Goal: Transaction & Acquisition: Purchase product/service

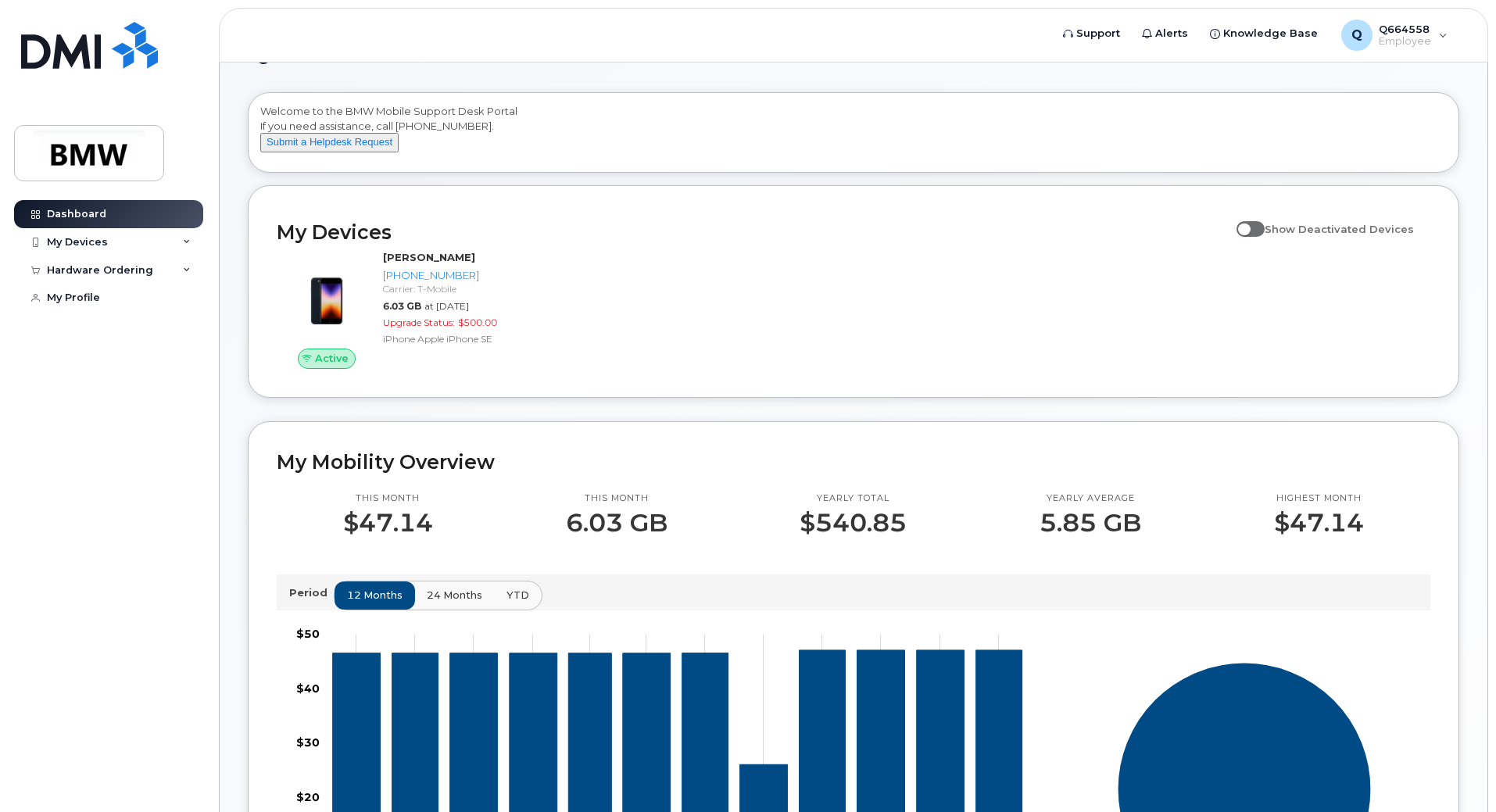
scroll to position [50, 0]
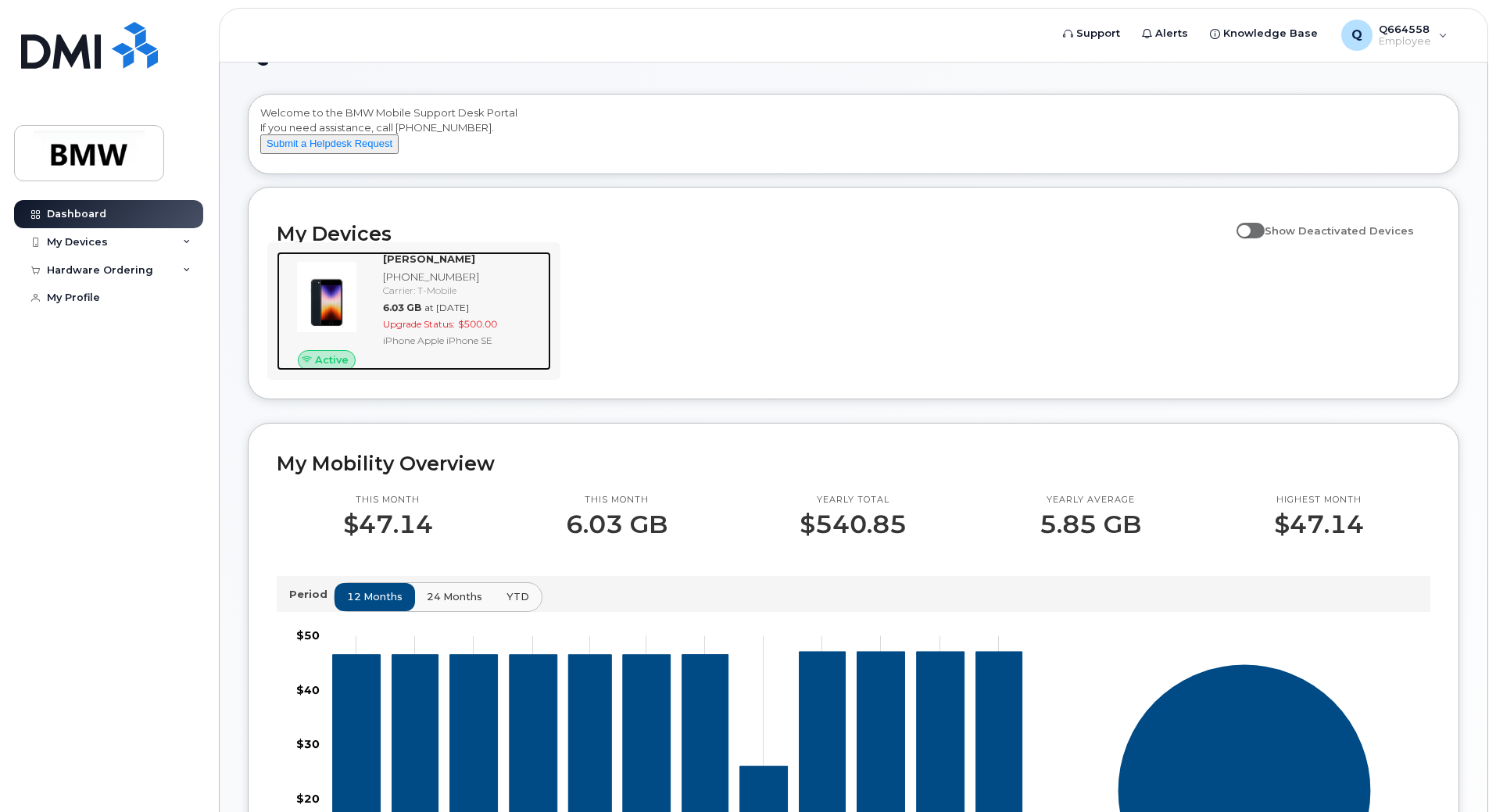
click at [390, 297] on div "Carrier: T-Mobile" at bounding box center [464, 290] width 162 height 14
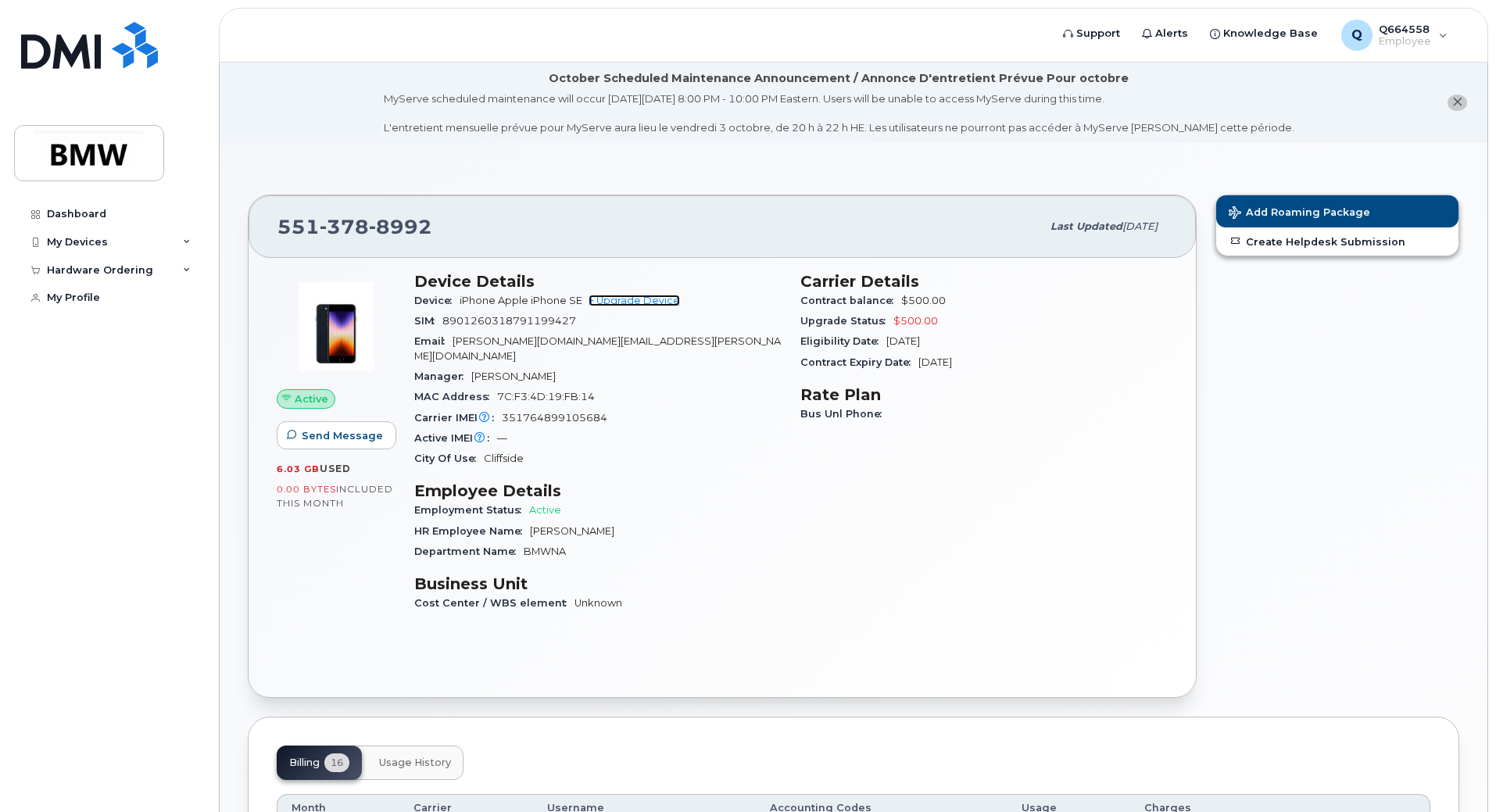
click at [601, 300] on link "+ Upgrade Device" at bounding box center [634, 300] width 92 height 12
click at [116, 245] on div "My Devices" at bounding box center [108, 241] width 189 height 28
click at [130, 361] on div "Hardware Ordering" at bounding box center [100, 355] width 106 height 13
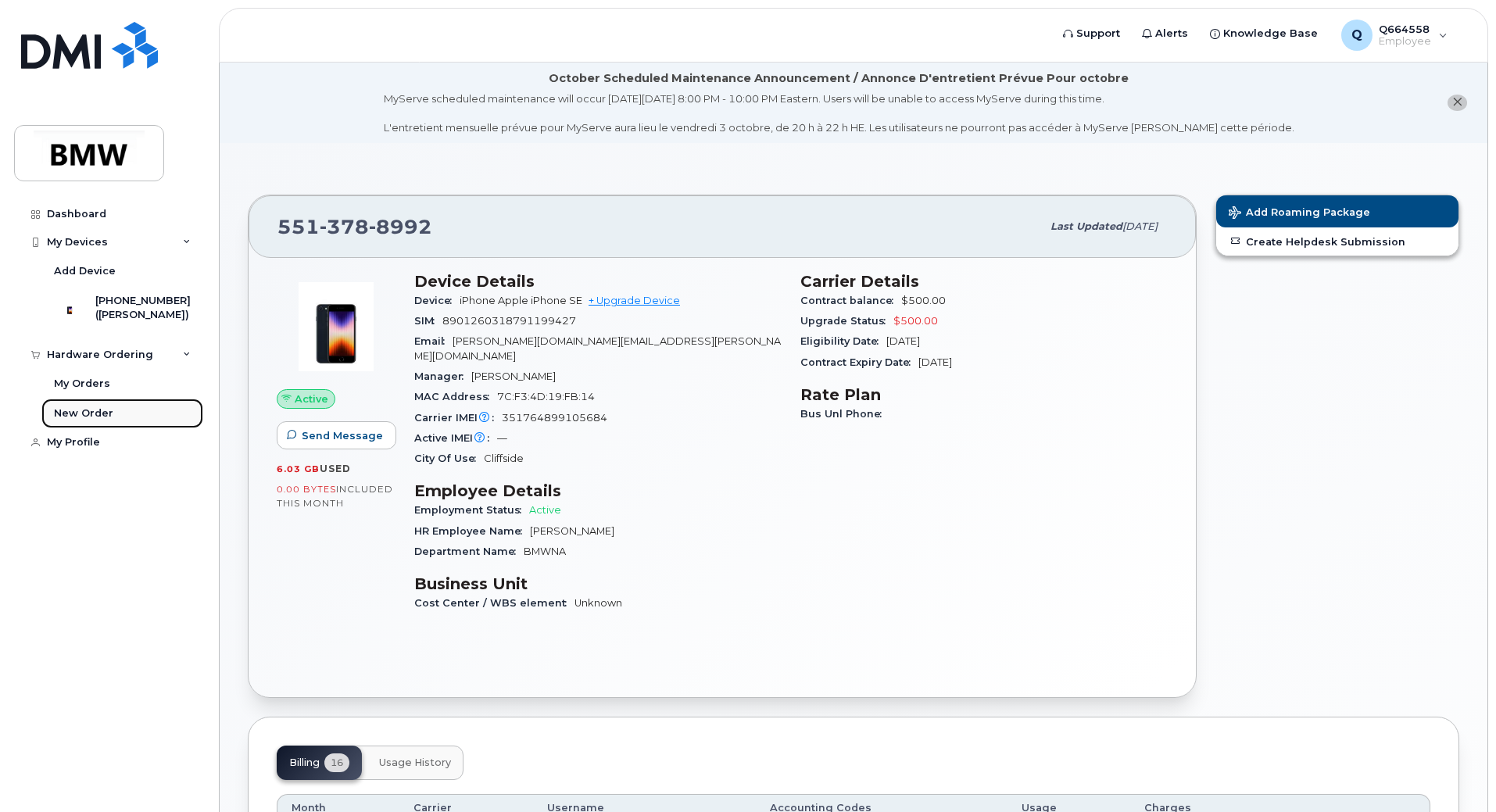
click at [138, 428] on link "New Order" at bounding box center [122, 413] width 162 height 29
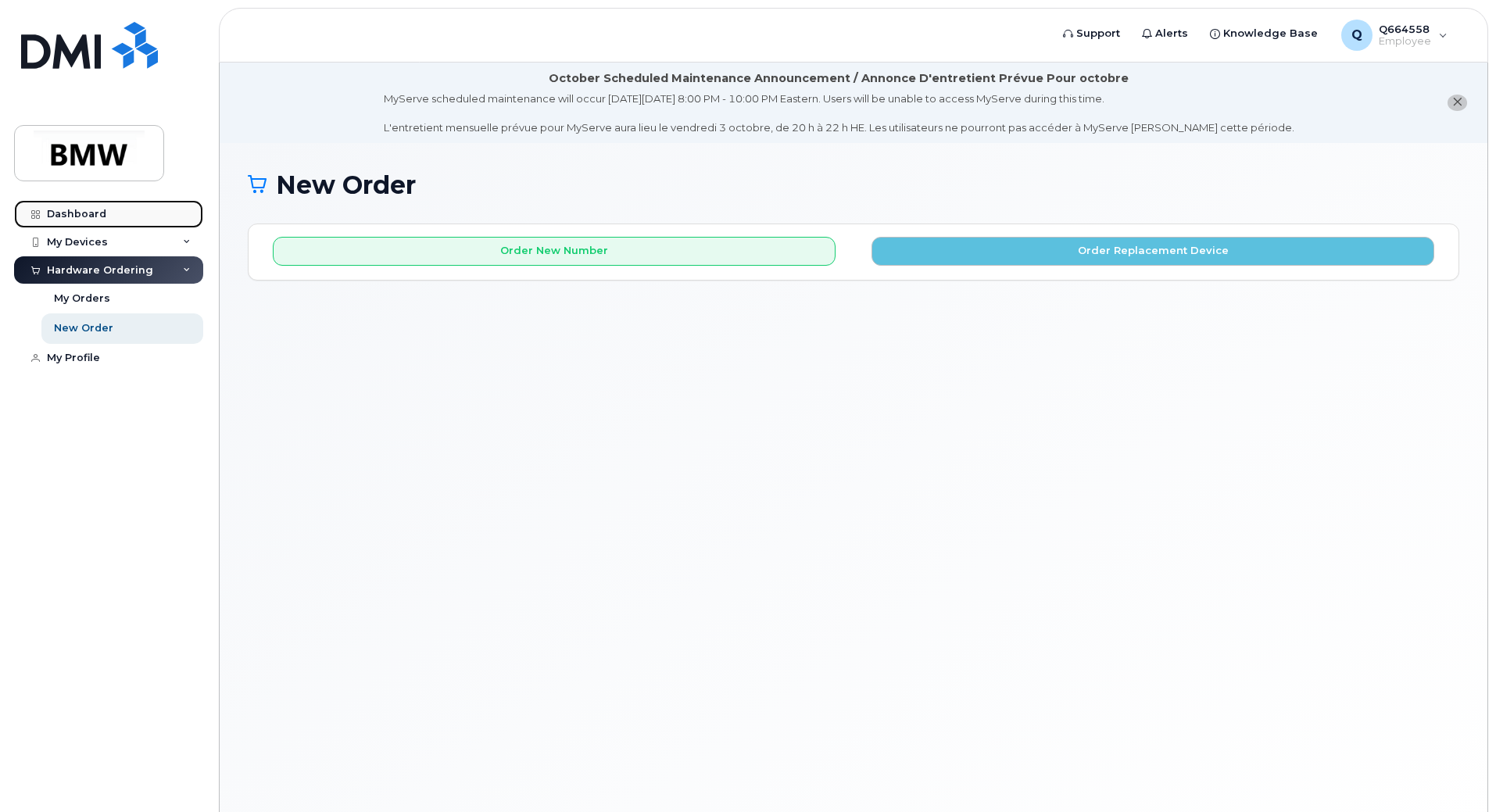
click at [127, 218] on link "Dashboard" at bounding box center [108, 214] width 189 height 28
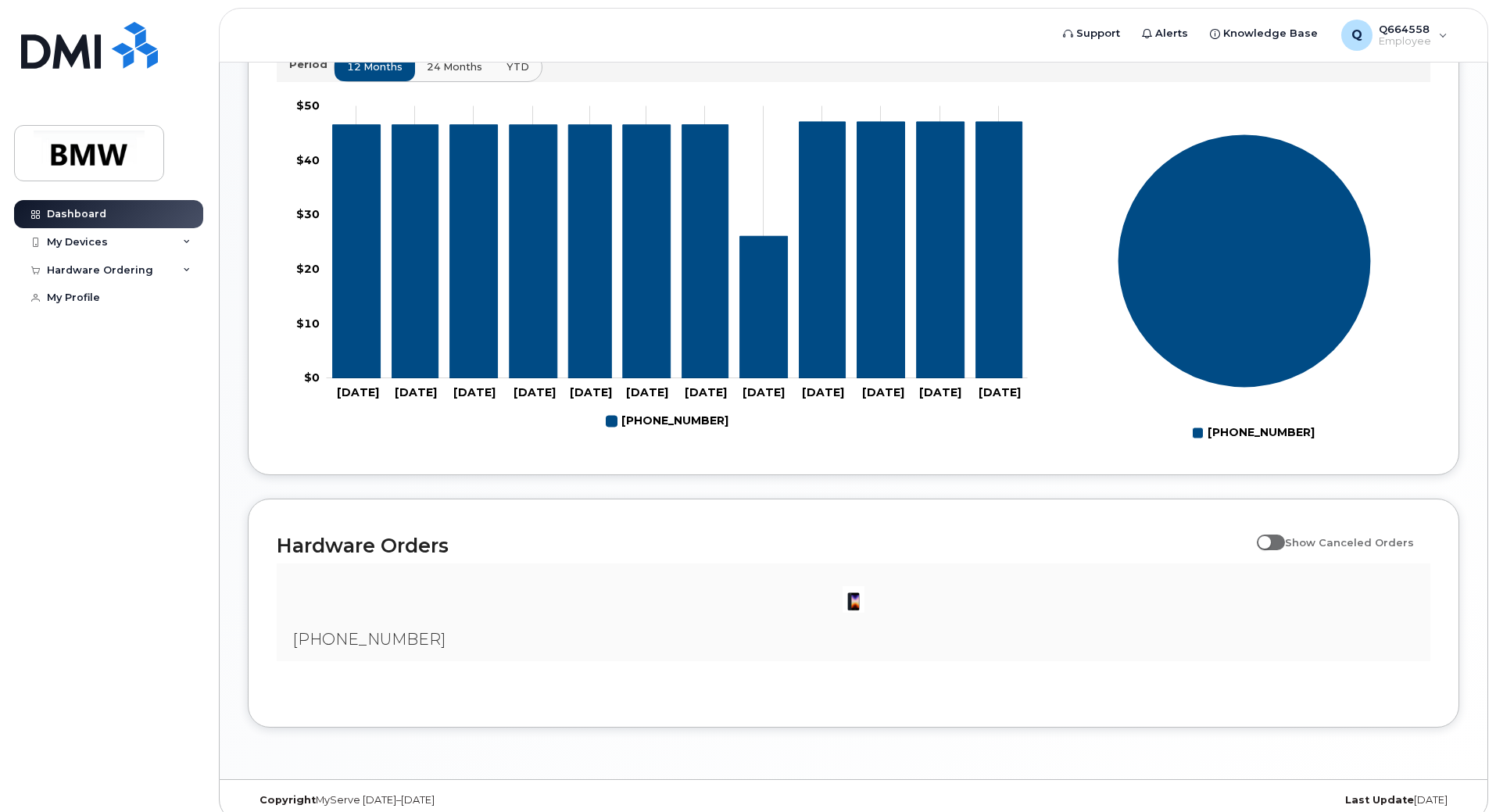
scroll to position [611, 0]
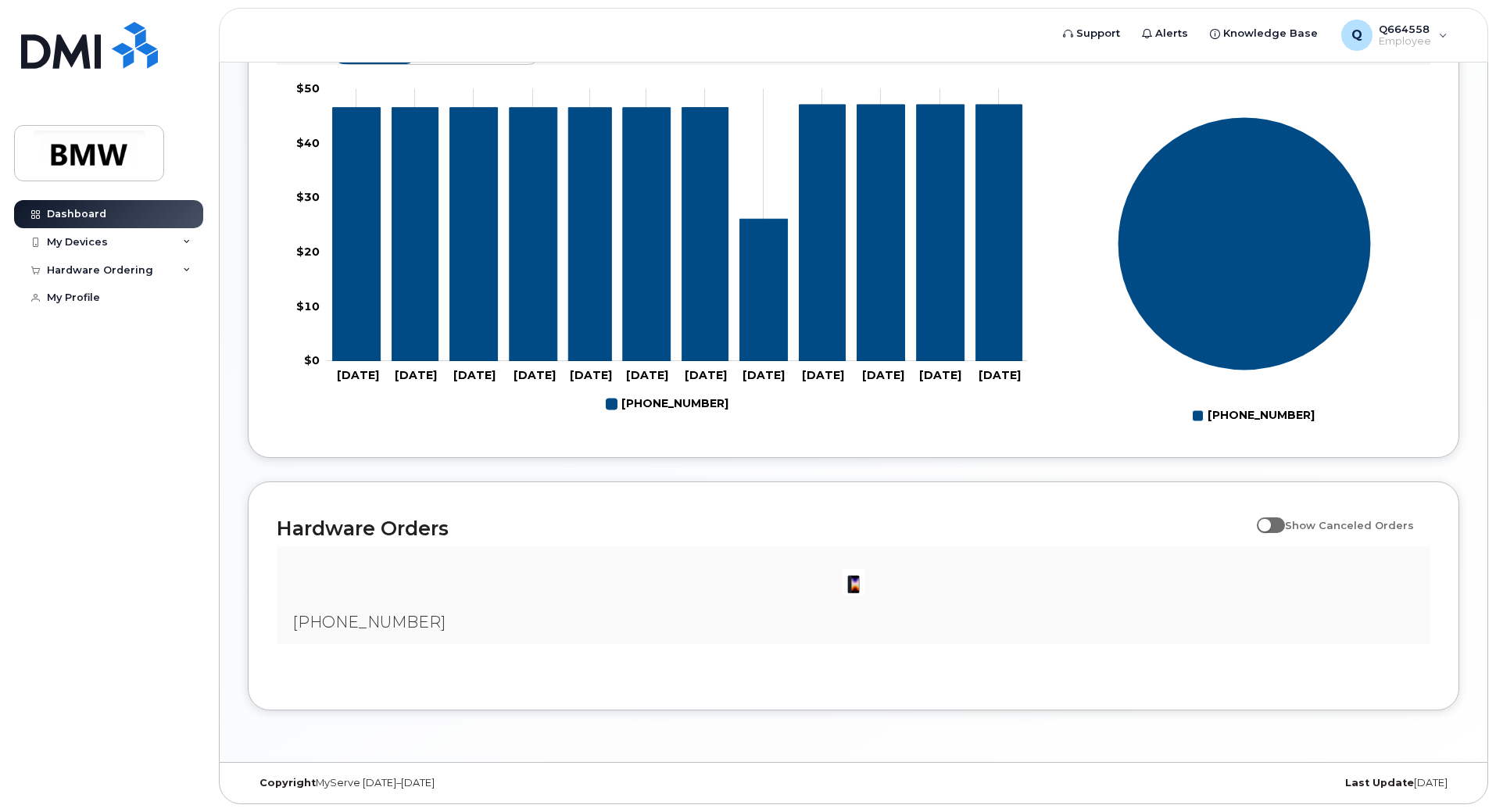
click at [866, 398] on rect at bounding box center [658, 253] width 763 height 351
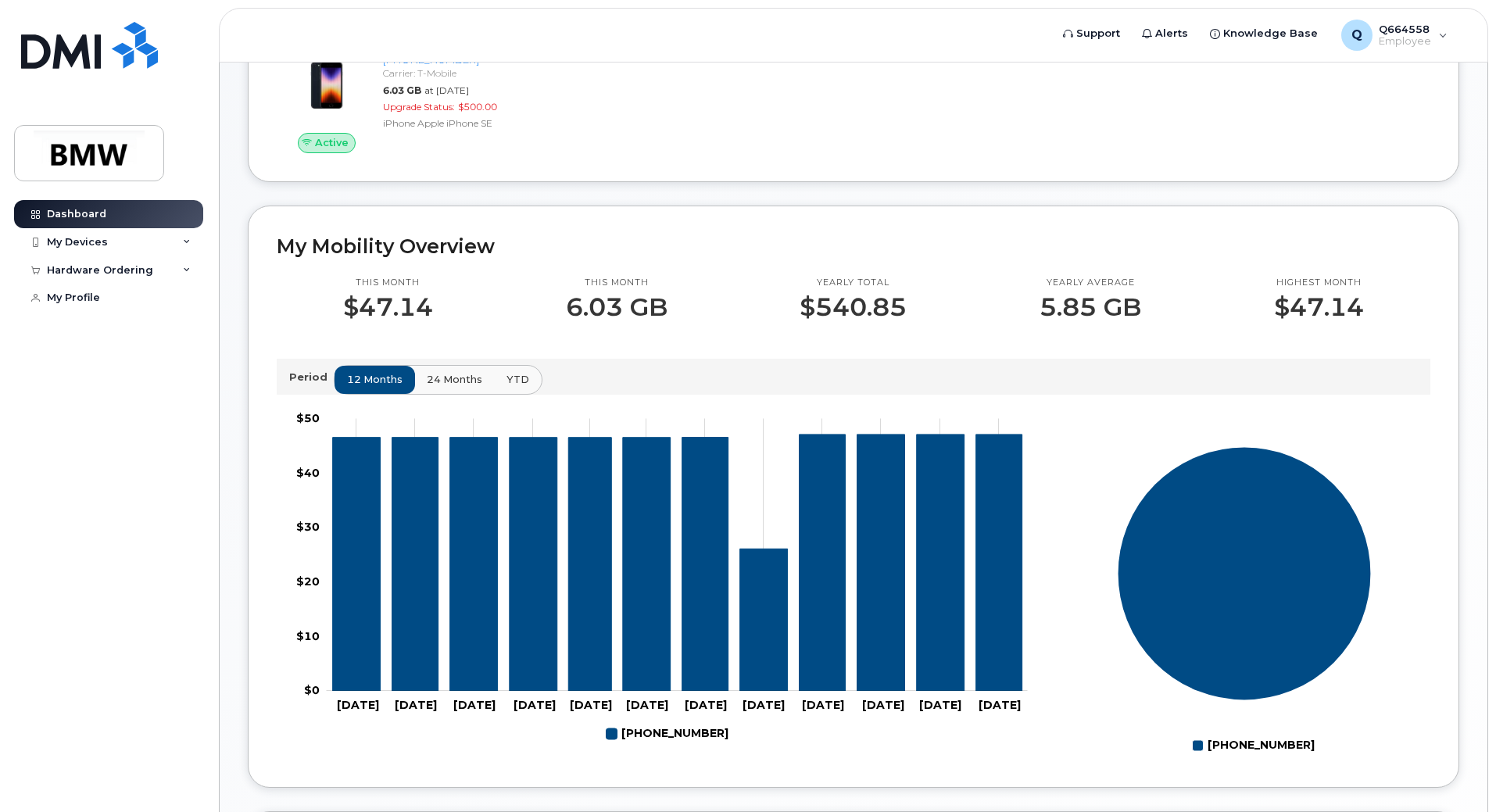
scroll to position [0, 0]
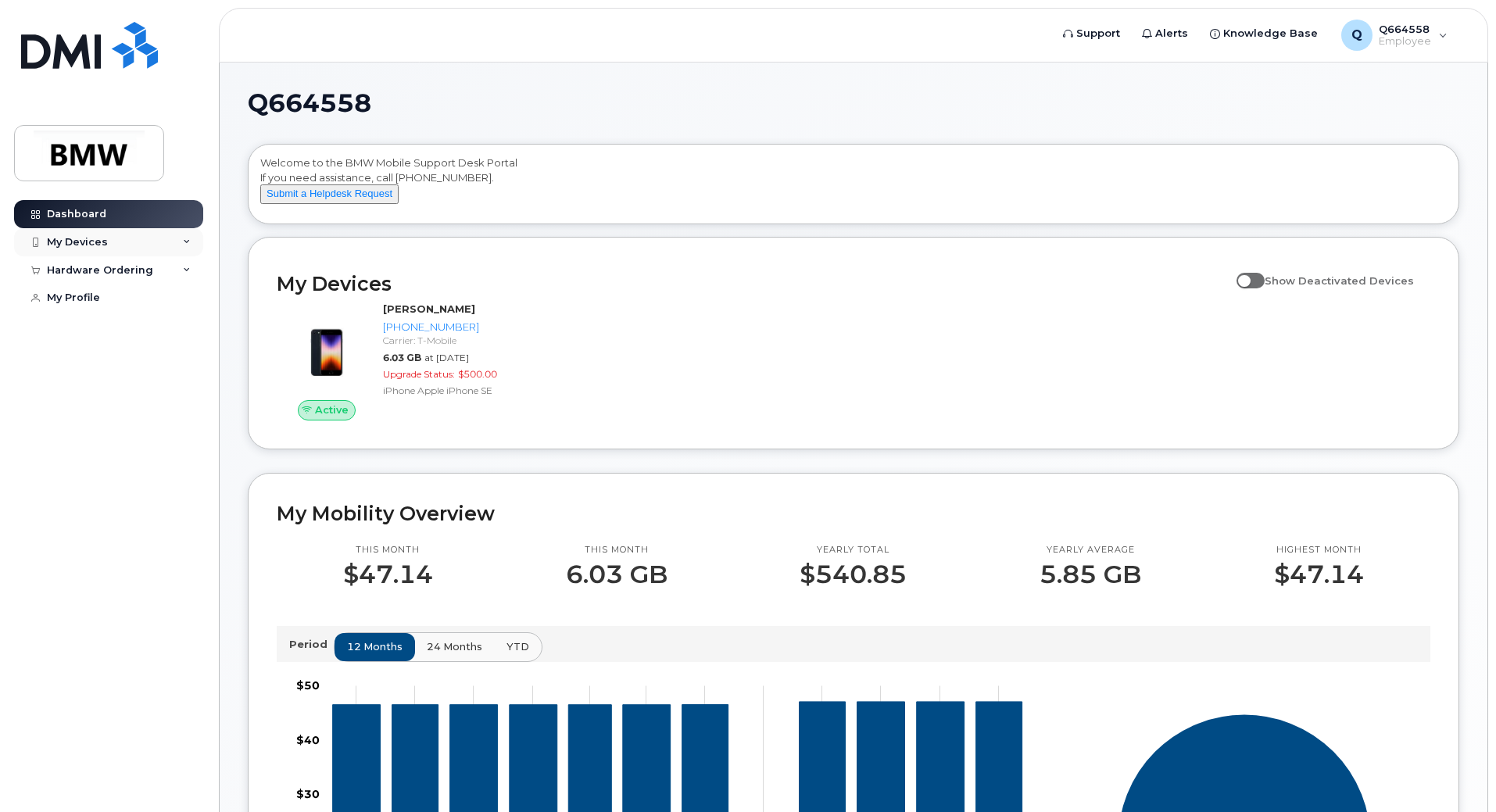
click at [128, 239] on div "My Devices" at bounding box center [108, 241] width 189 height 28
click at [121, 311] on div "([PERSON_NAME])" at bounding box center [143, 315] width 96 height 14
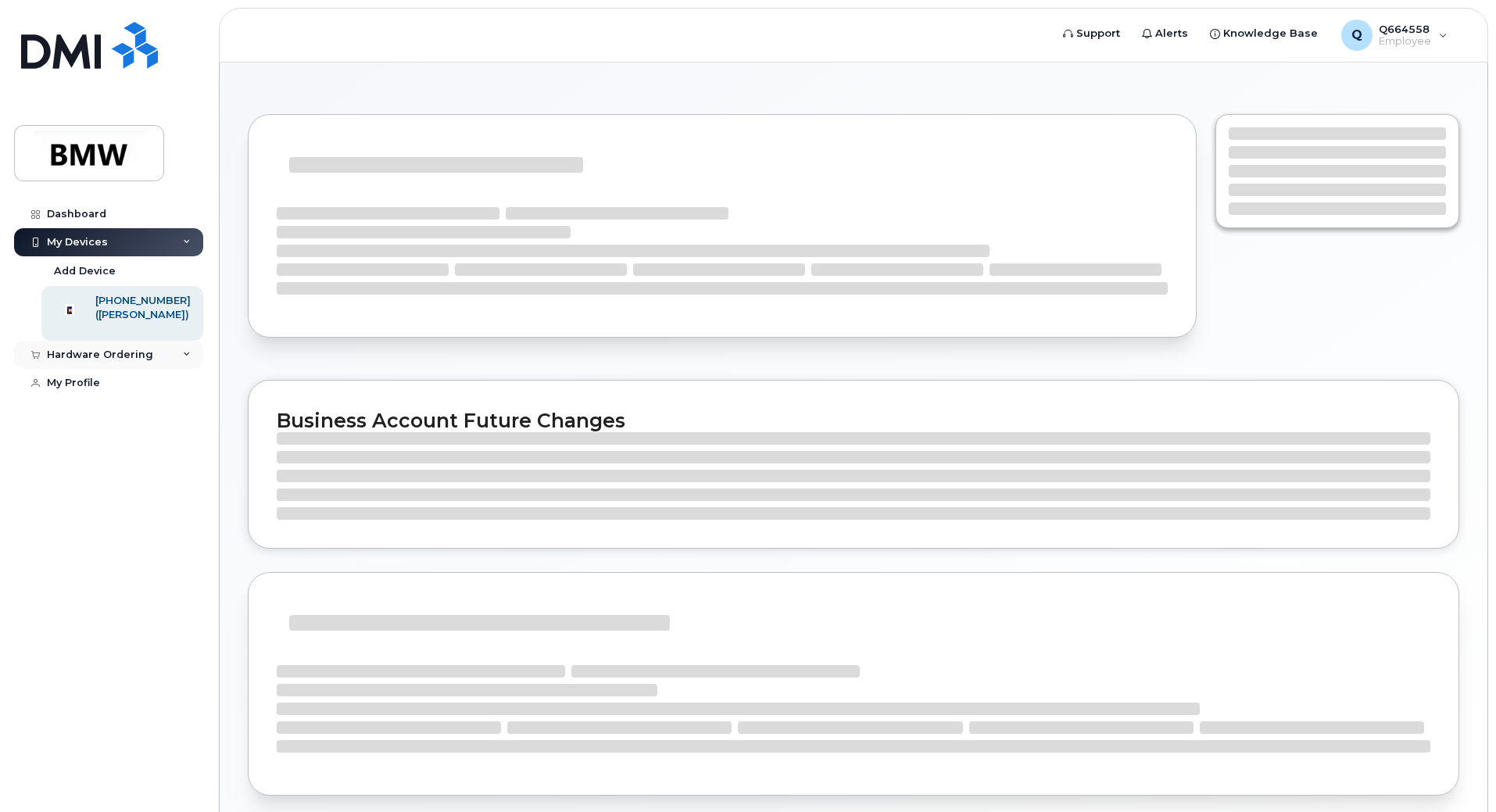
click at [124, 361] on div "Hardware Ordering" at bounding box center [100, 355] width 106 height 13
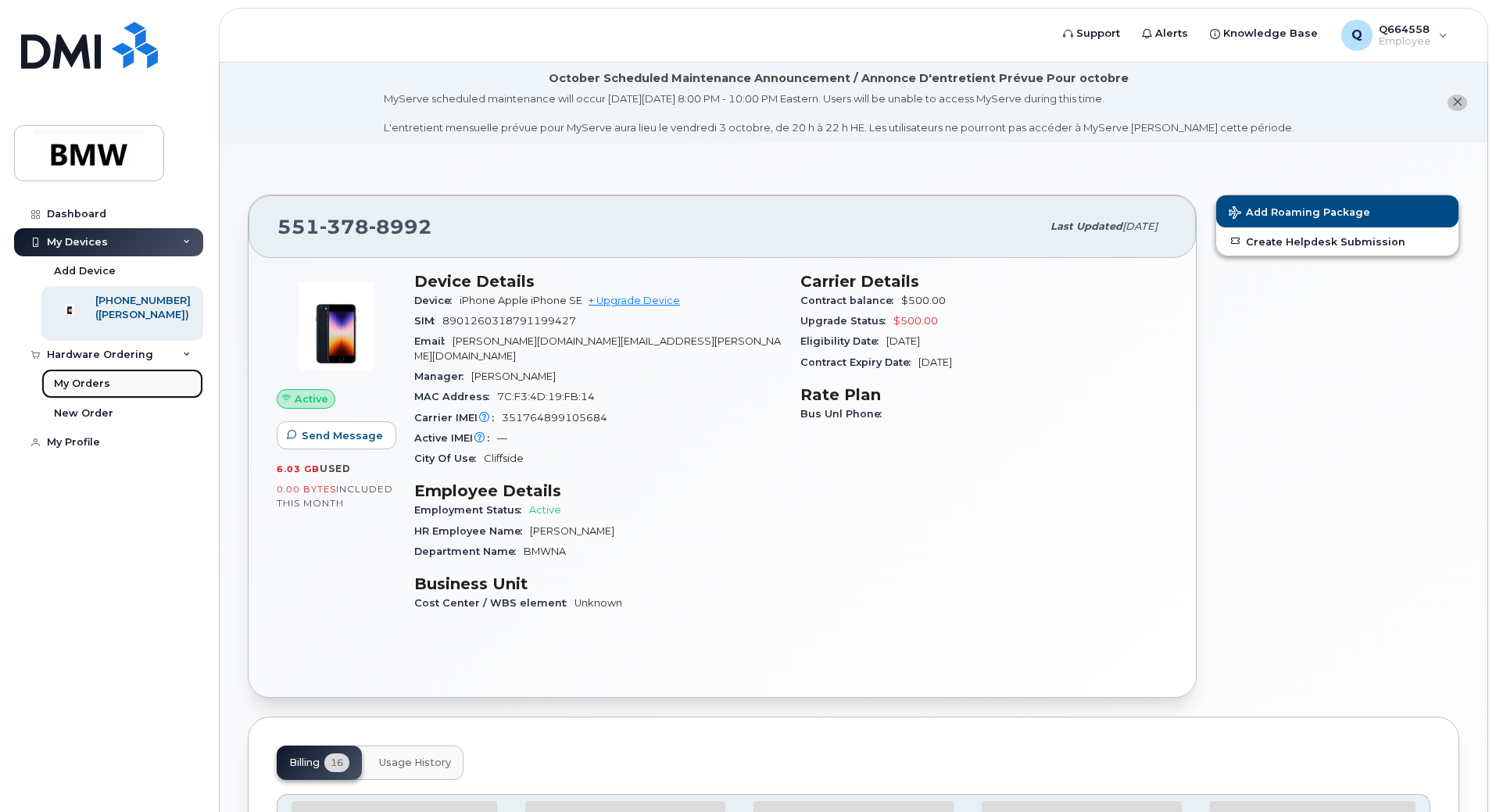
click at [124, 398] on link "My Orders" at bounding box center [122, 383] width 162 height 29
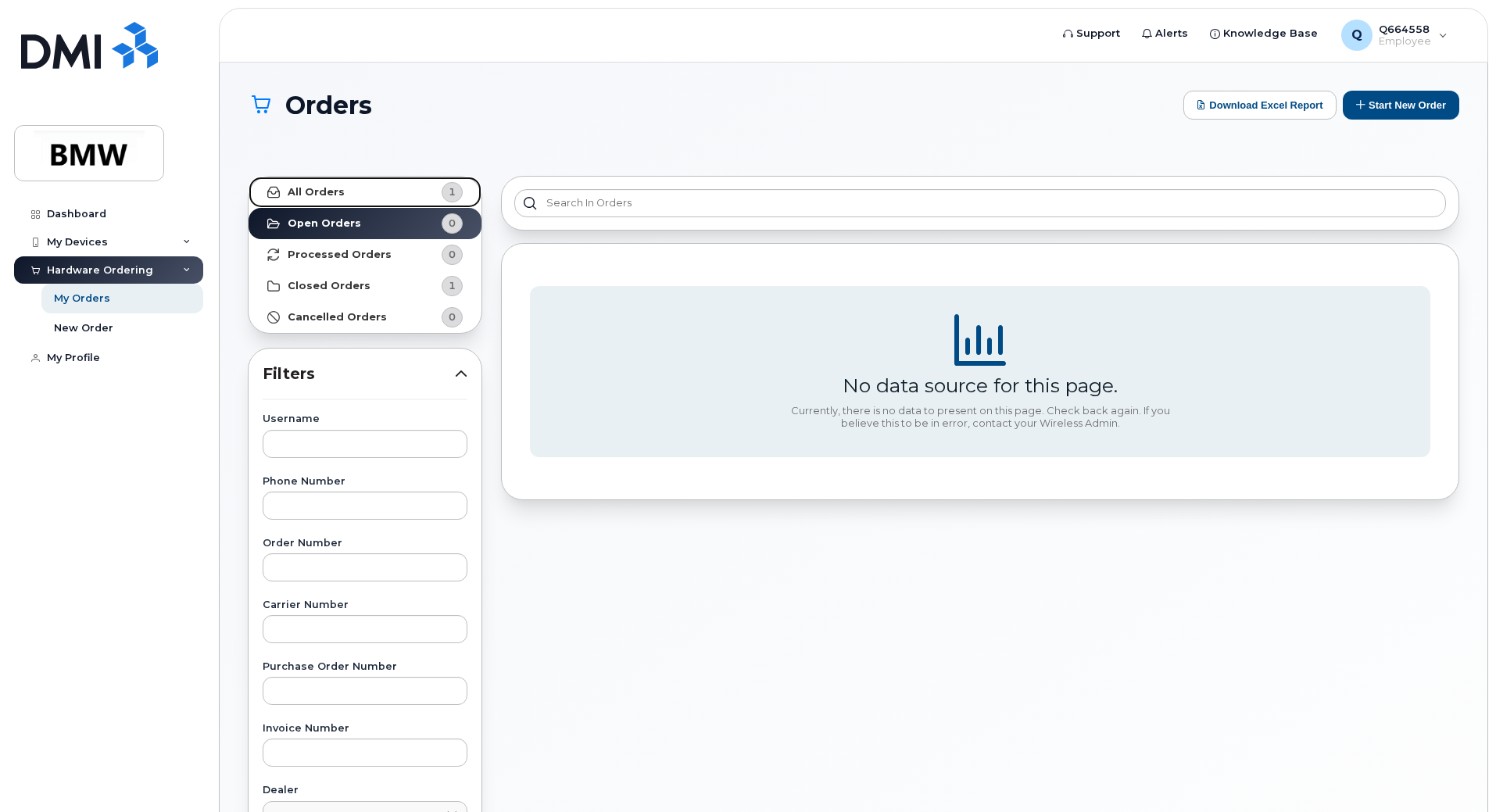
click at [348, 195] on link "All Orders 1" at bounding box center [365, 192] width 233 height 31
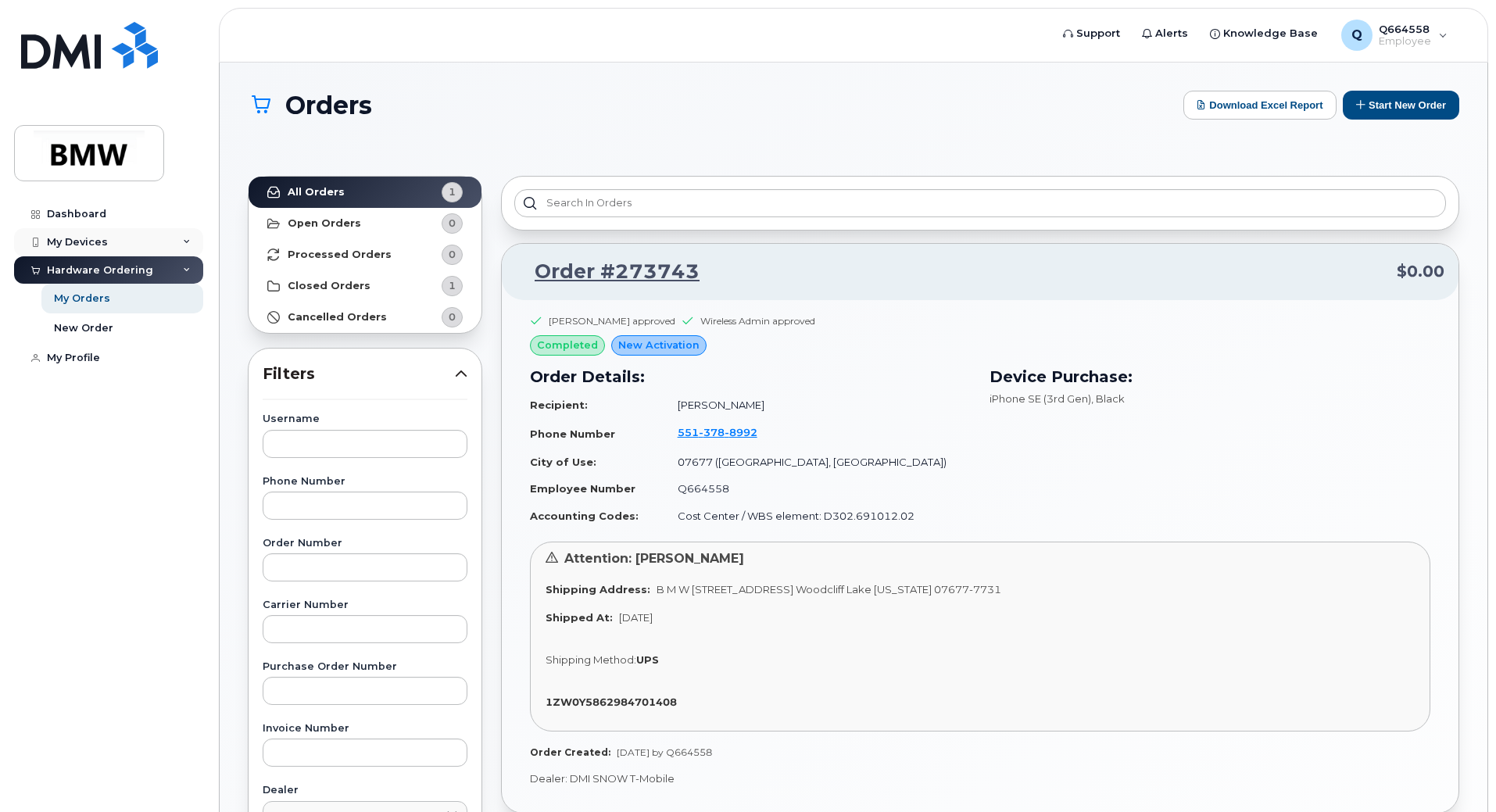
click at [126, 241] on div "My Devices" at bounding box center [108, 241] width 189 height 28
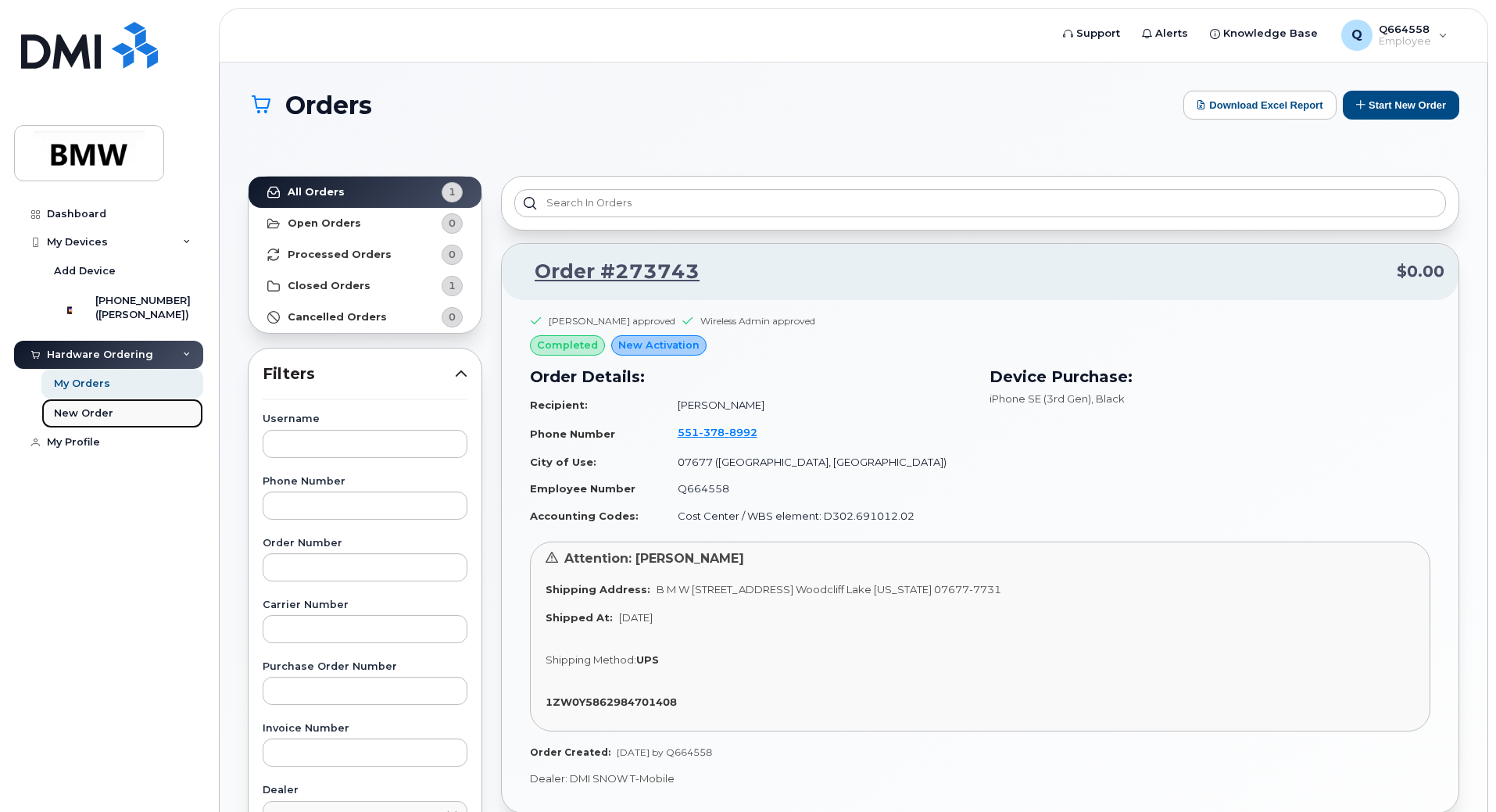
click at [106, 428] on link "New Order" at bounding box center [122, 413] width 162 height 29
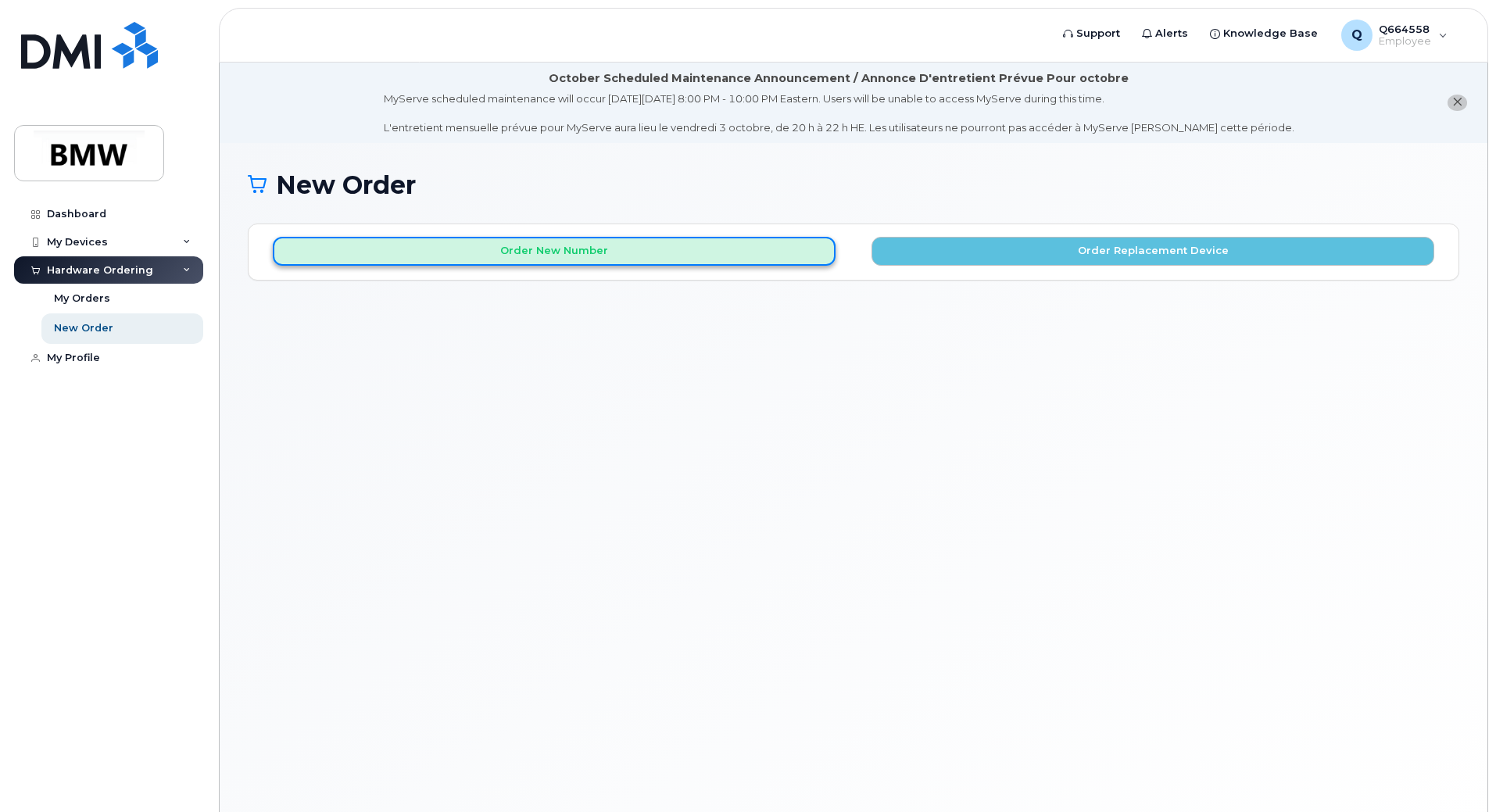
click at [770, 258] on button "Order New Number" at bounding box center [554, 251] width 563 height 29
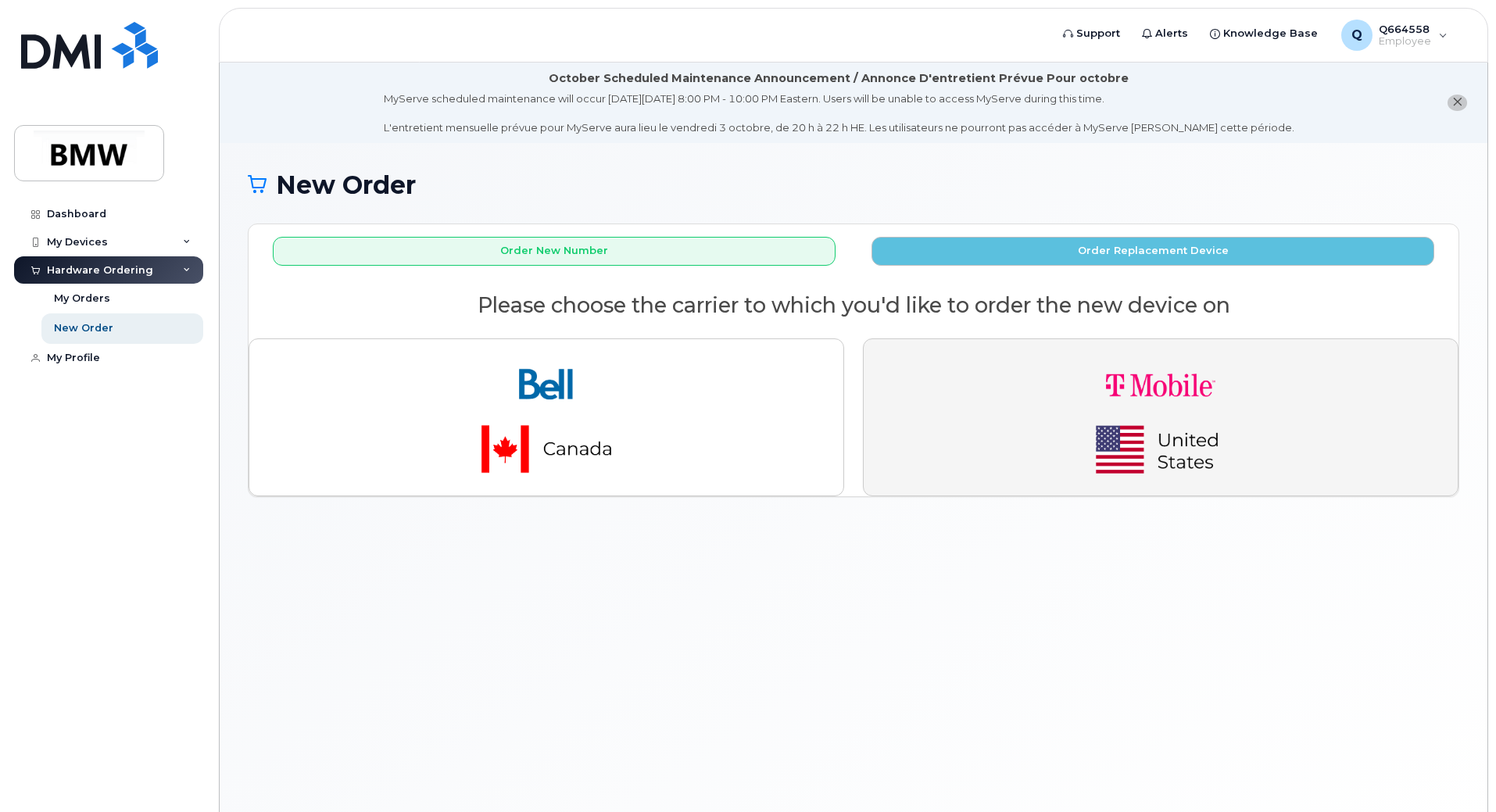
click at [978, 390] on button "button" at bounding box center [1160, 418] width 595 height 158
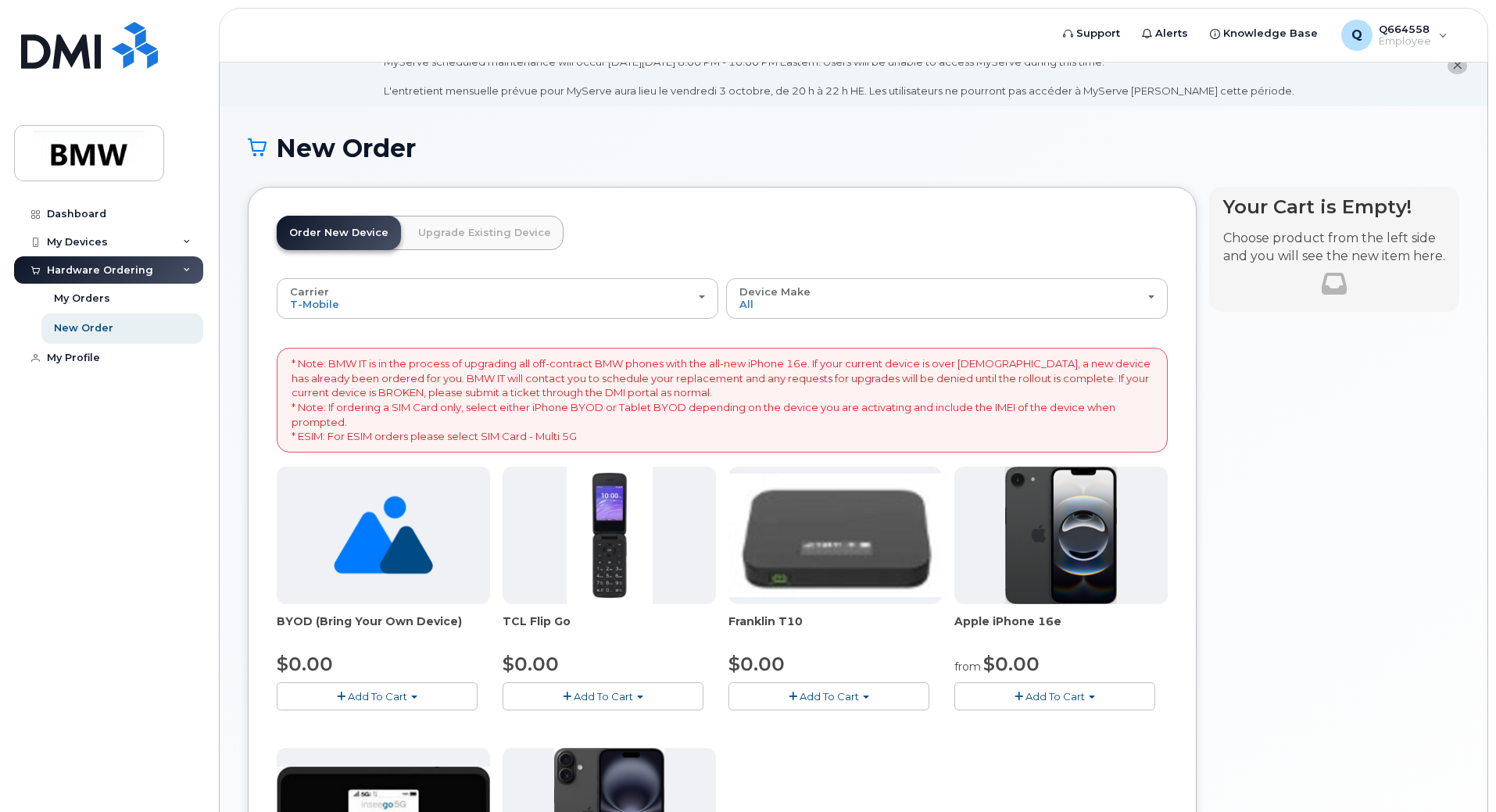
scroll to position [422, 0]
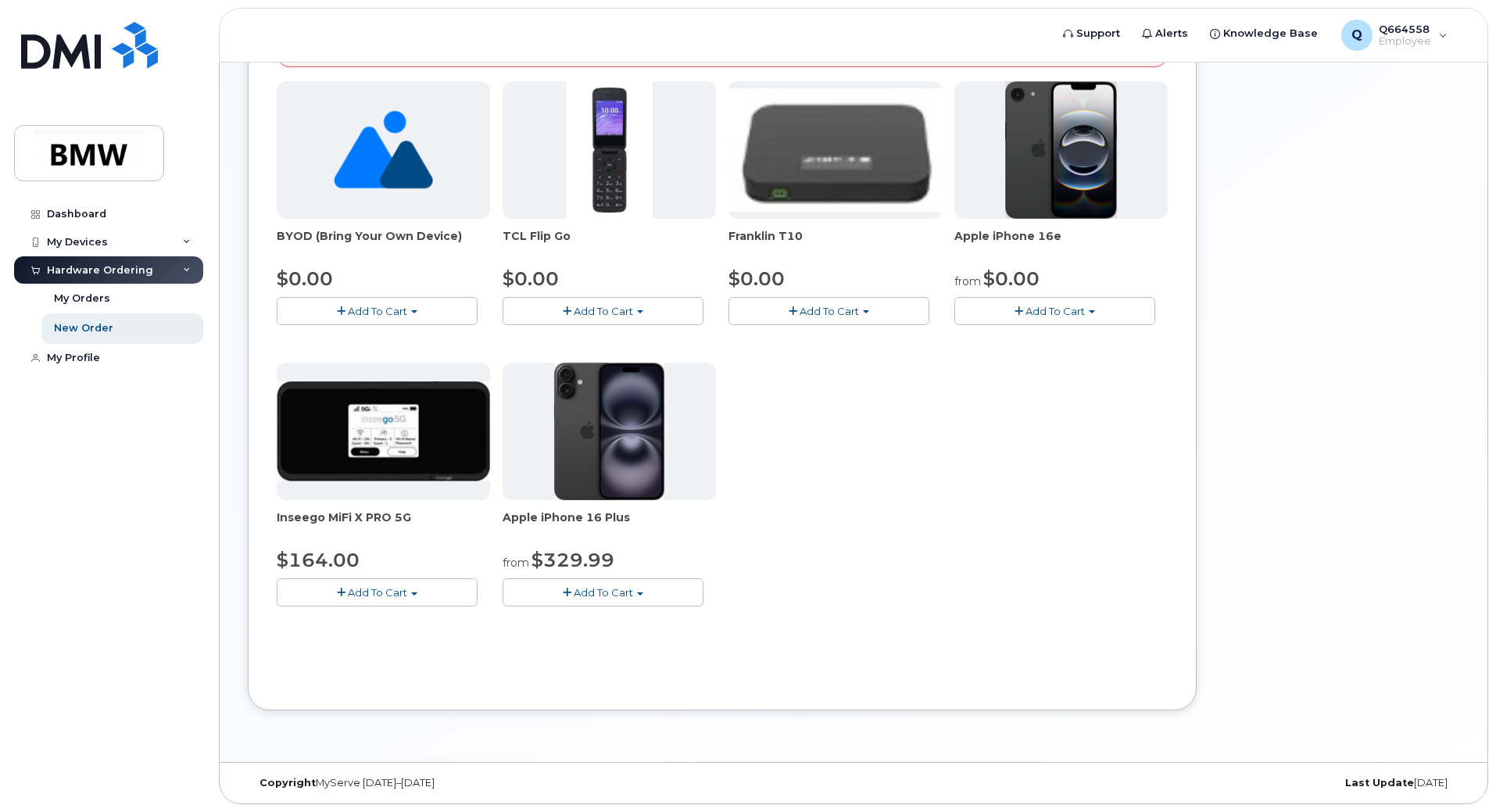
click at [639, 599] on button "Add To Cart" at bounding box center [603, 592] width 201 height 27
click at [787, 563] on div "BYOD (Bring Your Own Device) $0.00 Add To Cart $0.00 - Activation TCL Flip Go $…" at bounding box center [722, 356] width 891 height 550
click at [659, 587] on button "Add To Cart" at bounding box center [603, 592] width 201 height 27
click at [650, 622] on link "$329.99 - 30 Month Activation (128GB)" at bounding box center [622, 622] width 232 height 20
